Goal: Communication & Community: Connect with others

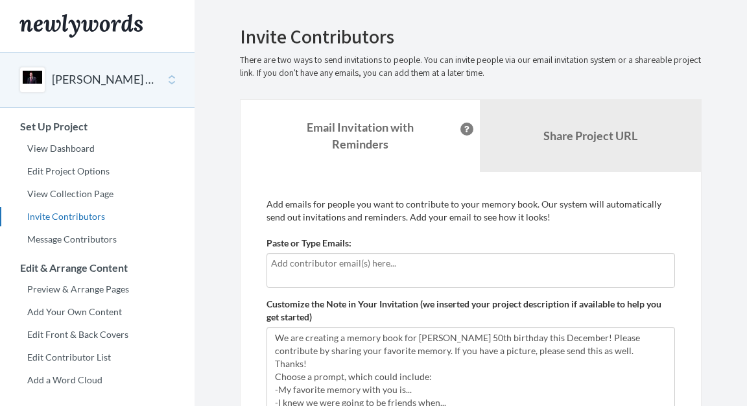
click at [477, 261] on input "text" at bounding box center [471, 263] width 400 height 14
type input "[EMAIL_ADDRESS][DOMAIN_NAME]"
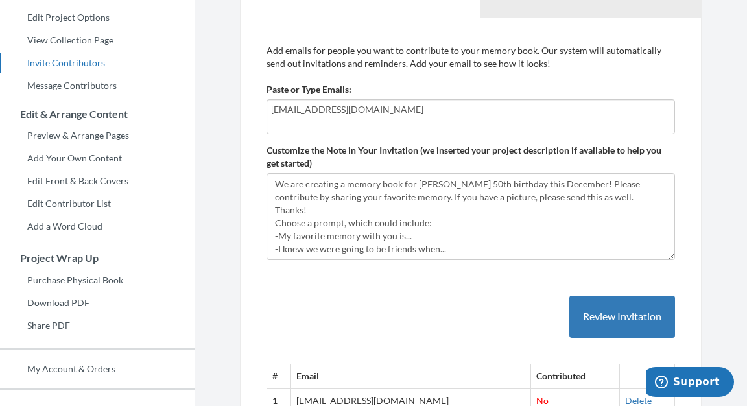
scroll to position [265, 0]
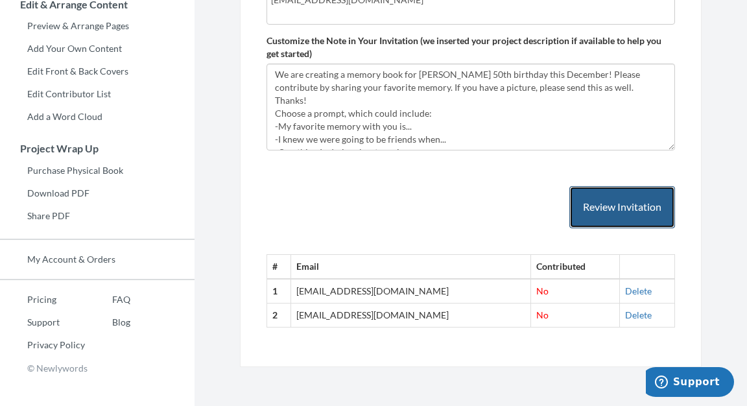
click at [627, 206] on button "Review Invitation" at bounding box center [623, 207] width 106 height 42
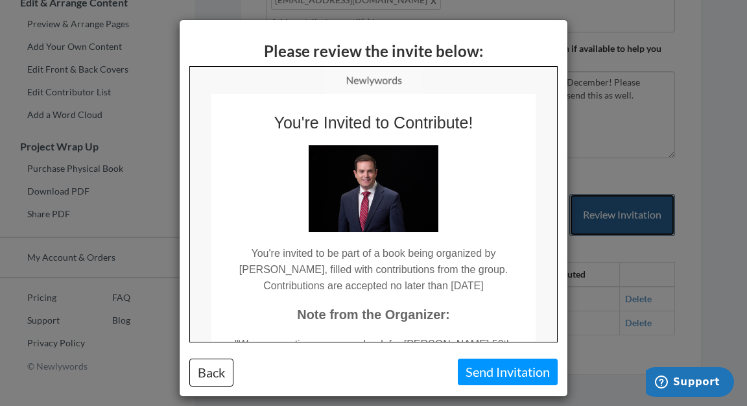
scroll to position [0, 0]
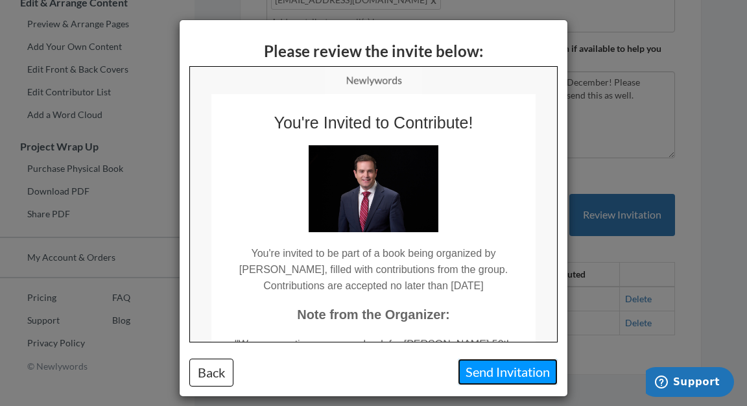
click at [487, 377] on button "Send Invitation" at bounding box center [508, 372] width 100 height 27
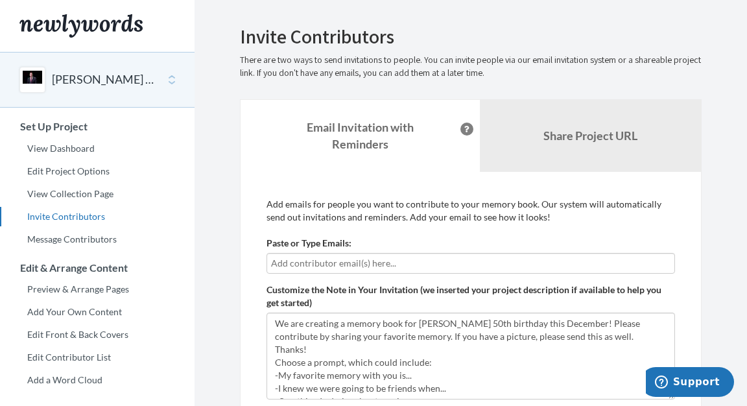
click at [29, 76] on div "Main" at bounding box center [32, 80] width 26 height 26
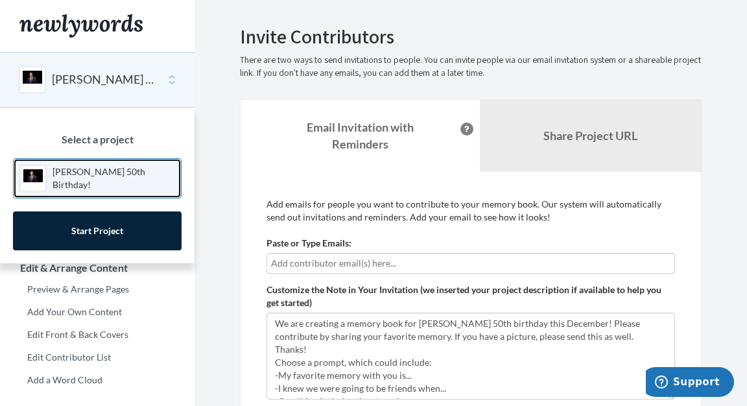
click at [126, 182] on p "[PERSON_NAME] 50th Birthday!" at bounding box center [114, 178] width 122 height 26
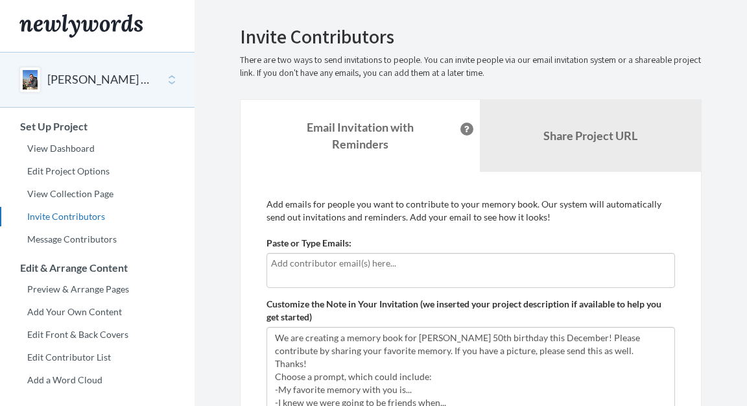
click at [427, 262] on input "text" at bounding box center [471, 263] width 400 height 14
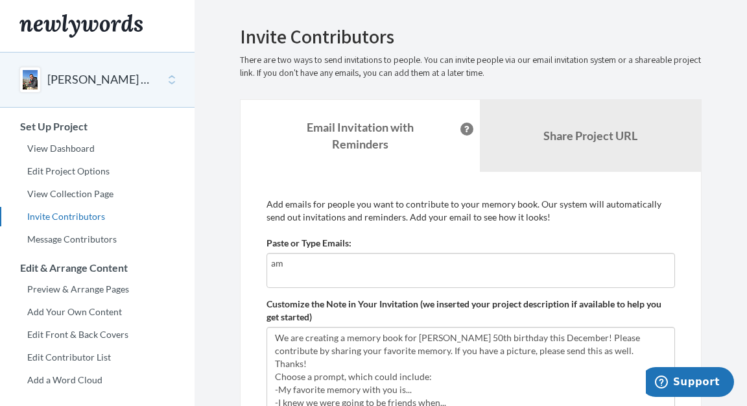
type input "a"
type input "[EMAIL_ADDRESS][DOMAIN_NAME]"
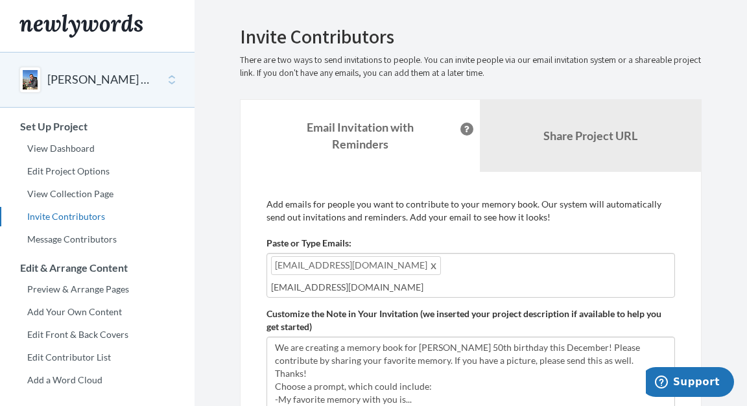
type input "[EMAIL_ADDRESS][DOMAIN_NAME]"
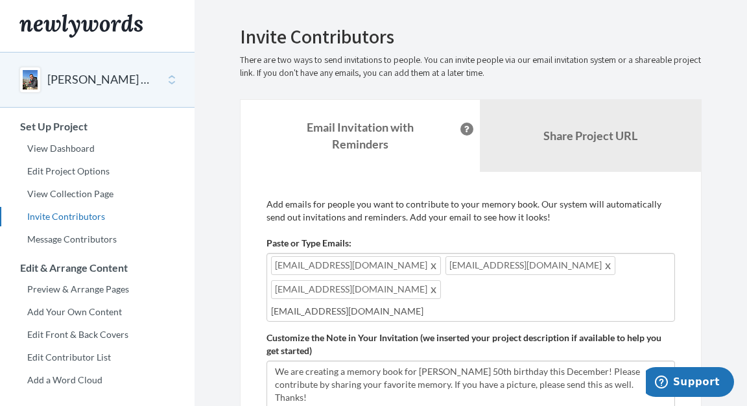
type input "[EMAIL_ADDRESS][DOMAIN_NAME]"
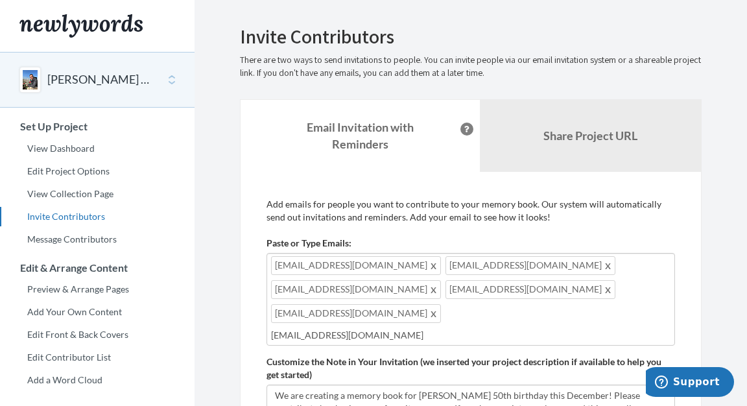
type input "[EMAIL_ADDRESS][DOMAIN_NAME]"
type input "dlapplebee@gmail.com"
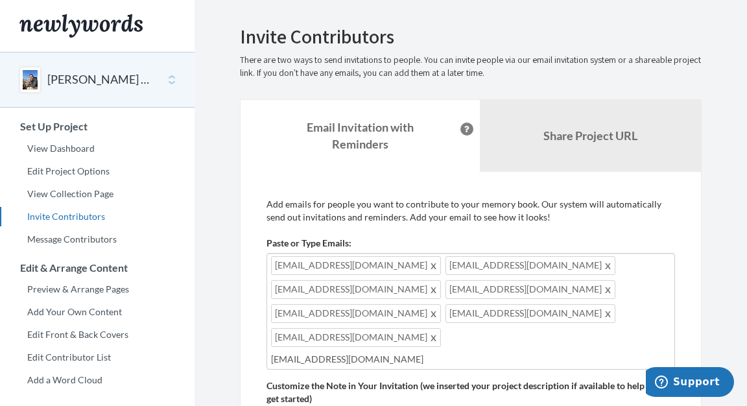
type input "keapplebee@gmail.com"
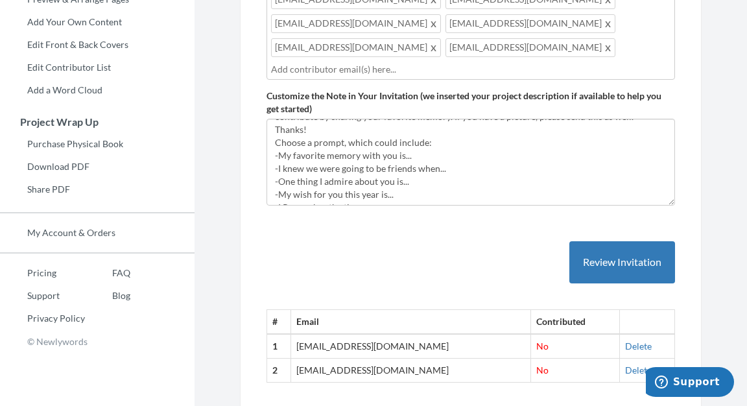
scroll to position [326, 0]
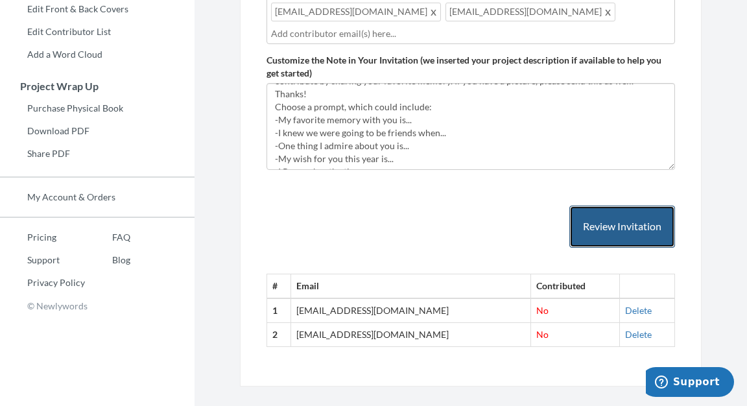
click at [607, 210] on button "Review Invitation" at bounding box center [623, 227] width 106 height 42
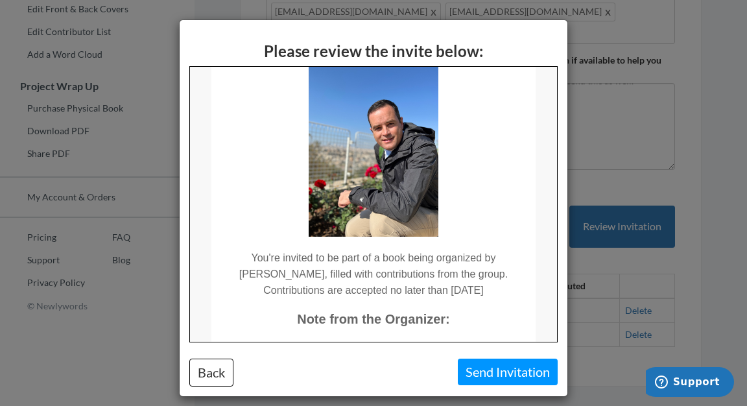
scroll to position [84, 0]
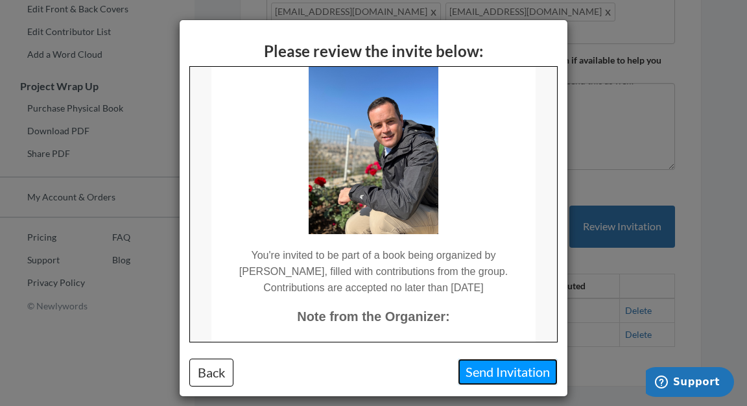
click at [506, 376] on button "Send Invitation" at bounding box center [508, 372] width 100 height 27
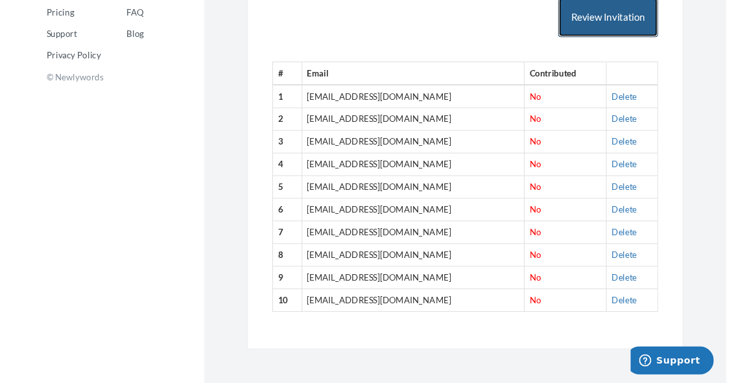
scroll to position [553, 0]
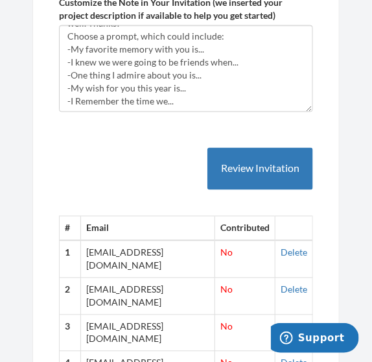
scroll to position [335, 0]
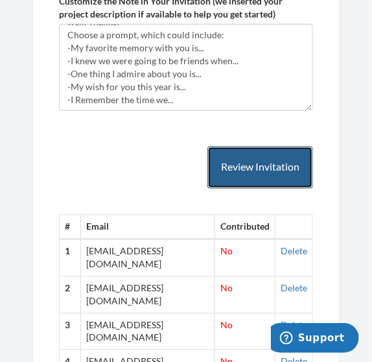
click at [210, 173] on button "Review Invitation" at bounding box center [261, 168] width 106 height 42
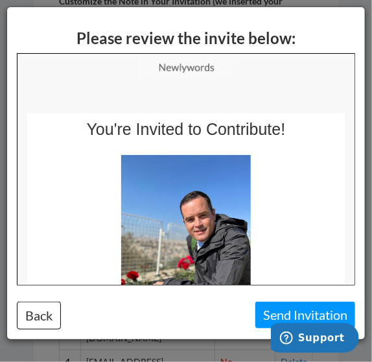
scroll to position [0, 0]
click at [282, 318] on button "Send Invitation" at bounding box center [306, 315] width 100 height 27
